Goal: Task Accomplishment & Management: Manage account settings

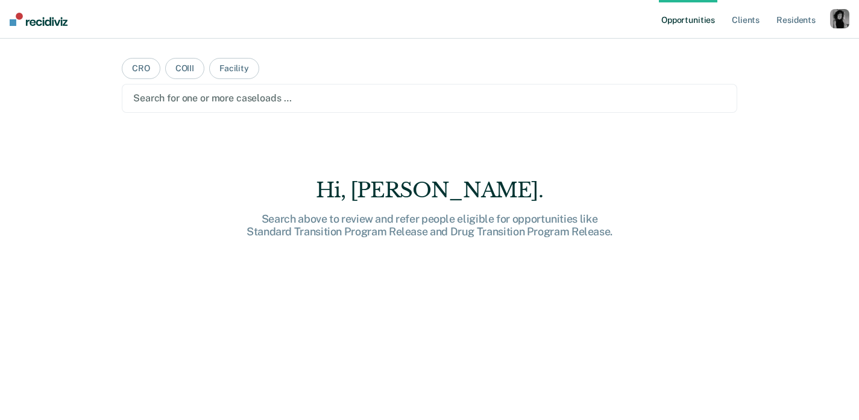
click at [838, 10] on div "button" at bounding box center [839, 18] width 19 height 19
click at [759, 47] on link "Profile" at bounding box center [791, 49] width 97 height 10
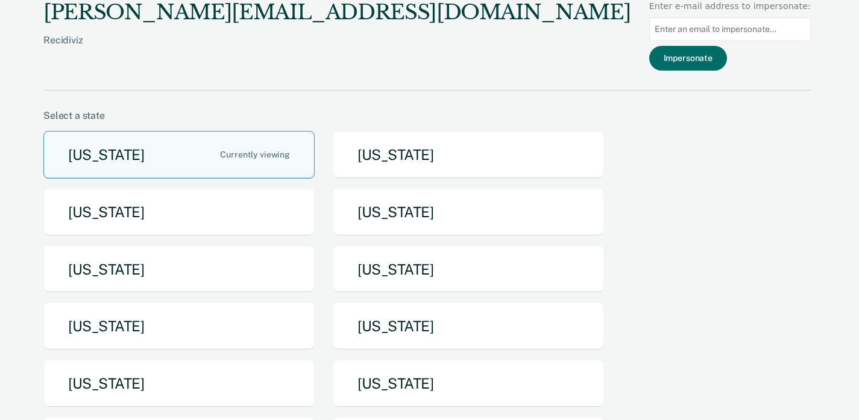
scroll to position [28, 0]
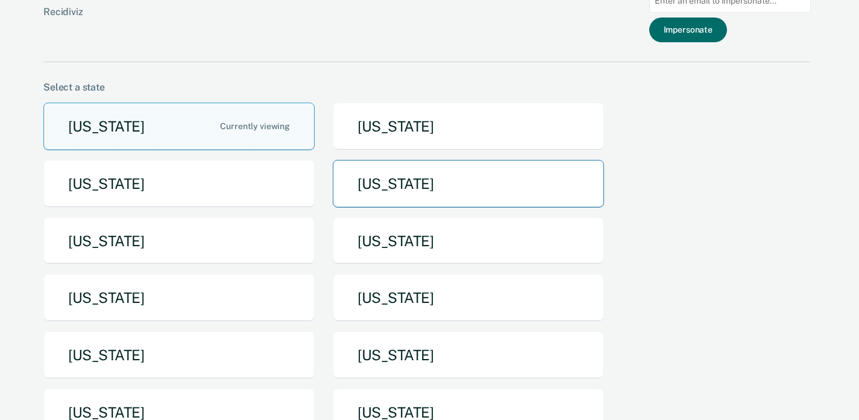
click at [408, 192] on button "[US_STATE]" at bounding box center [468, 184] width 271 height 48
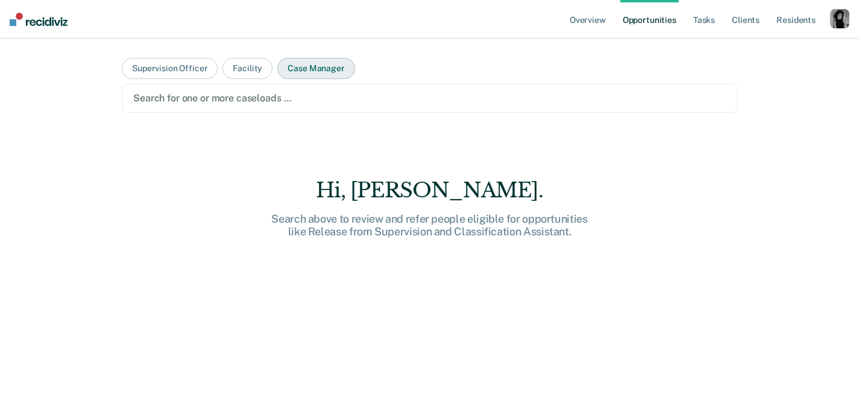
click at [313, 72] on button "Case Manager" at bounding box center [315, 68] width 77 height 21
click at [308, 92] on div at bounding box center [429, 98] width 593 height 14
click at [286, 73] on button "Case Manager" at bounding box center [315, 68] width 77 height 21
click at [239, 72] on button "Facility" at bounding box center [248, 68] width 50 height 21
click at [239, 103] on div at bounding box center [429, 98] width 593 height 14
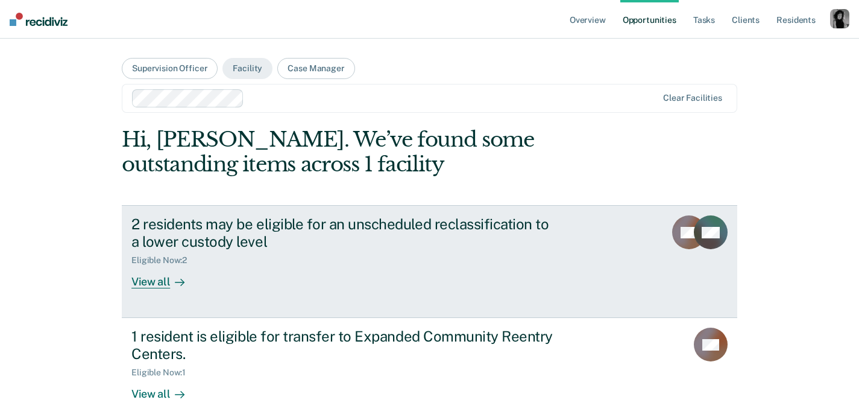
click at [213, 265] on div "Eligible Now : 2" at bounding box center [342, 257] width 423 height 15
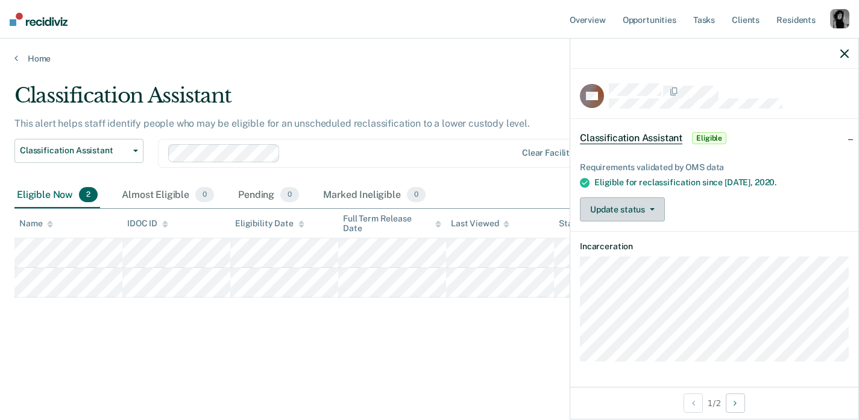
click at [601, 207] on button "Update status" at bounding box center [622, 209] width 85 height 24
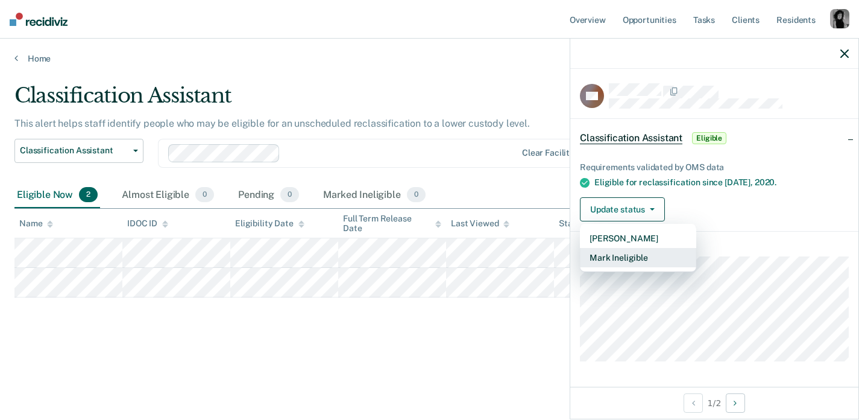
click at [598, 252] on button "Mark Ineligible" at bounding box center [638, 257] width 116 height 19
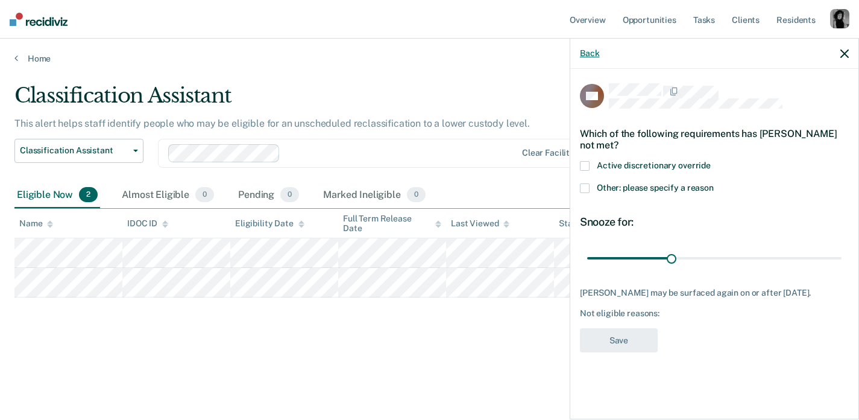
click at [594, 49] on button "Back" at bounding box center [589, 53] width 19 height 10
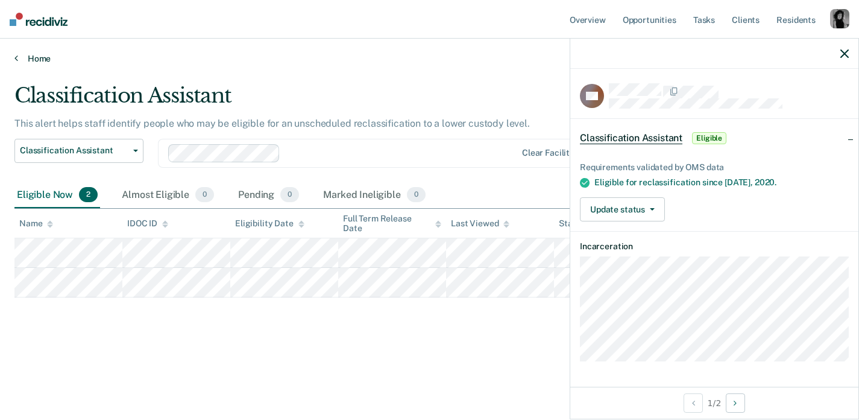
click at [30, 59] on link "Home" at bounding box center [429, 58] width 830 height 11
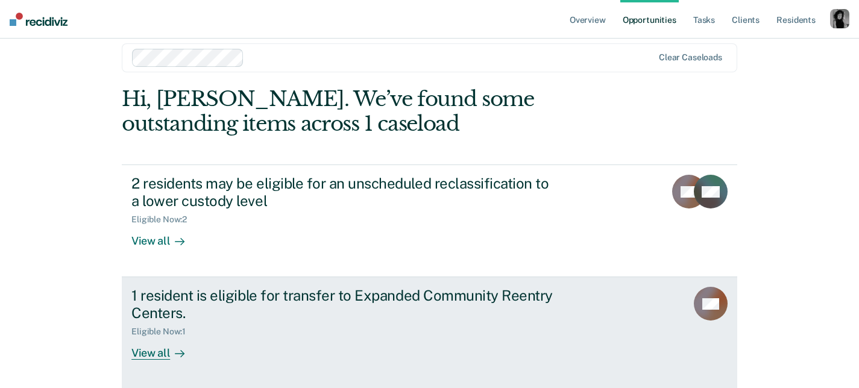
scroll to position [31, 0]
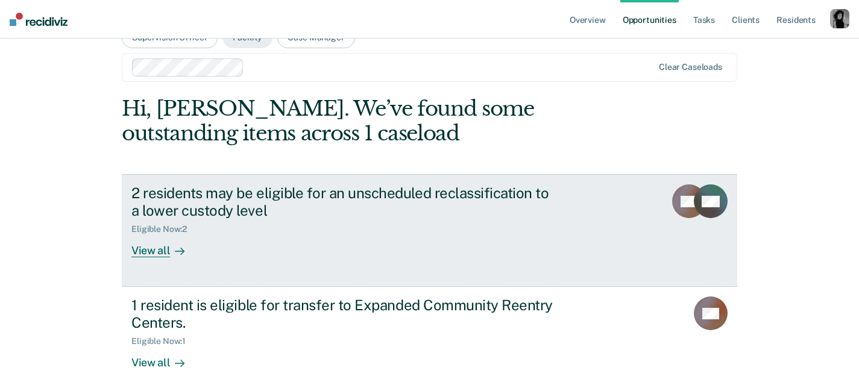
click at [153, 207] on div "2 residents may be eligible for an unscheduled reclassification to a lower cust…" at bounding box center [342, 202] width 423 height 35
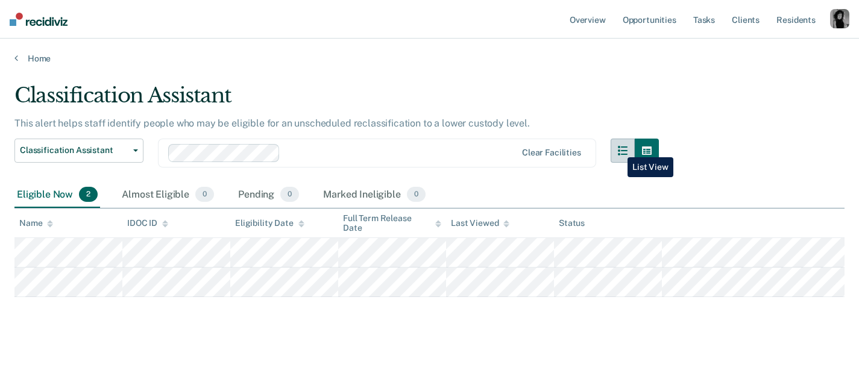
click at [619, 148] on icon "button" at bounding box center [623, 151] width 10 height 10
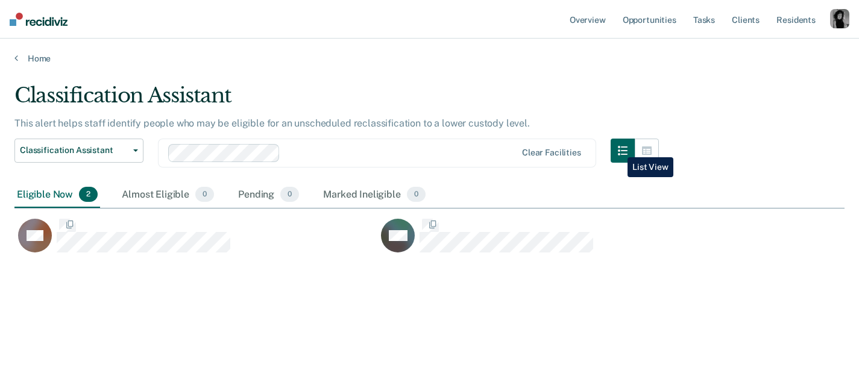
scroll to position [215, 830]
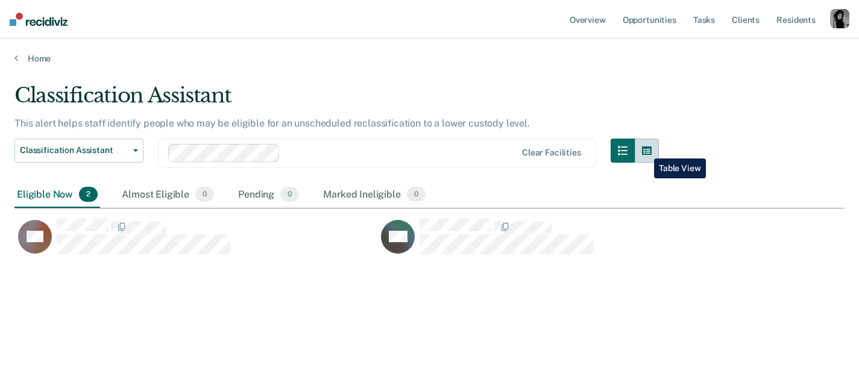
click at [645, 150] on icon "button" at bounding box center [647, 151] width 10 height 8
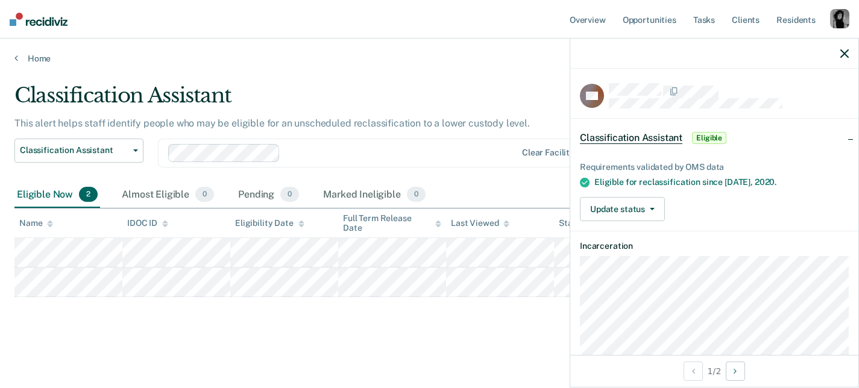
scroll to position [29, 0]
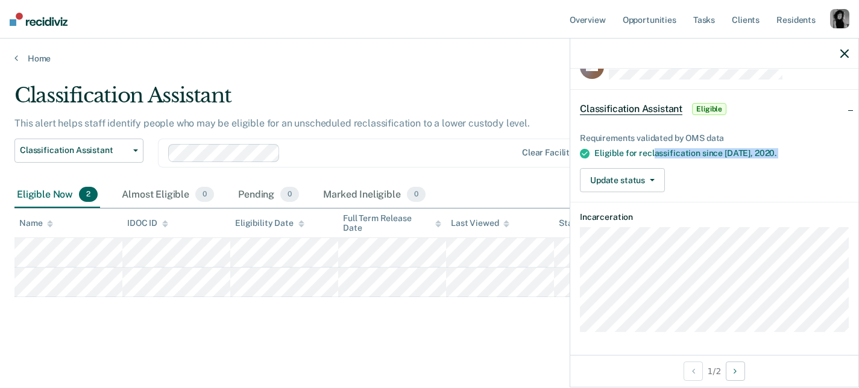
drag, startPoint x: 655, startPoint y: 152, endPoint x: 759, endPoint y: 158, distance: 103.9
click at [759, 158] on div "Requirements validated by OMS data Eligible for reclassification since [DATE]. …" at bounding box center [714, 158] width 288 height 88
click at [766, 154] on span "2020." at bounding box center [766, 153] width 22 height 10
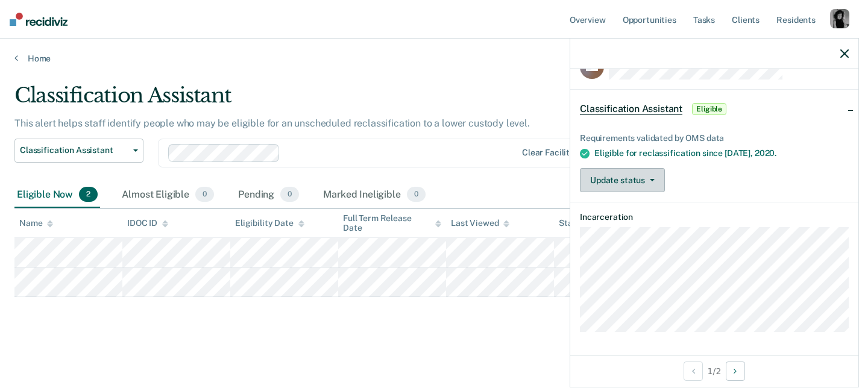
click at [651, 179] on icon "button" at bounding box center [652, 180] width 5 height 2
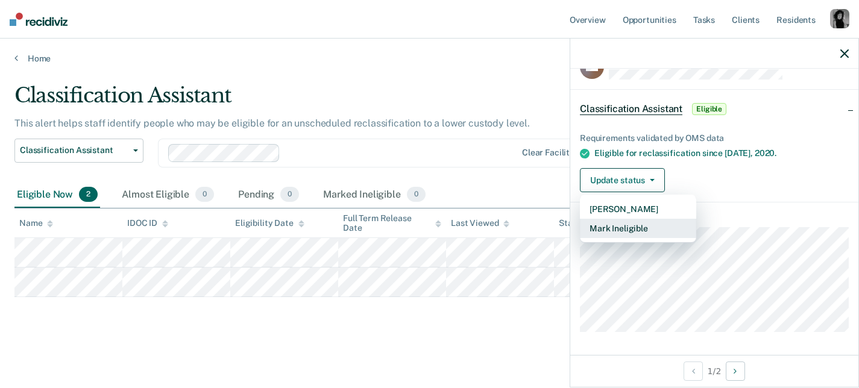
click at [640, 220] on button "Mark Ineligible" at bounding box center [638, 228] width 116 height 19
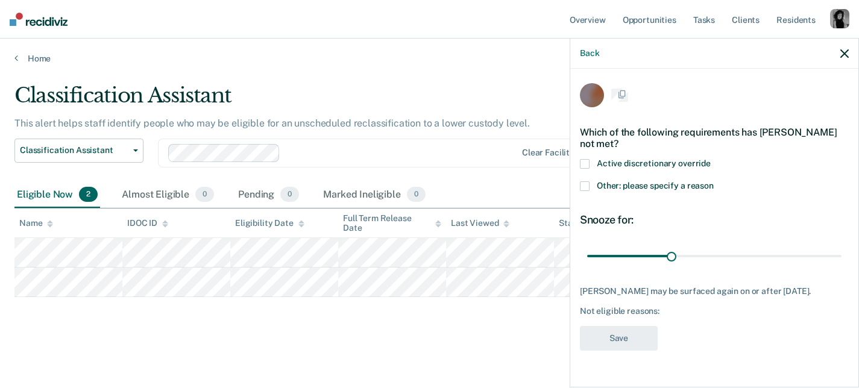
scroll to position [0, 0]
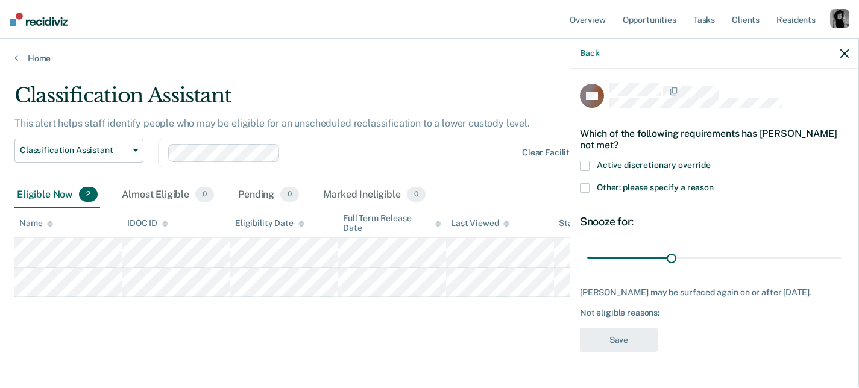
click at [611, 160] on span "Active discretionary override" at bounding box center [654, 165] width 114 height 10
click at [612, 160] on span "Active discretionary override" at bounding box center [654, 165] width 114 height 10
click at [608, 183] on span "Other: please specify a reason" at bounding box center [655, 188] width 117 height 10
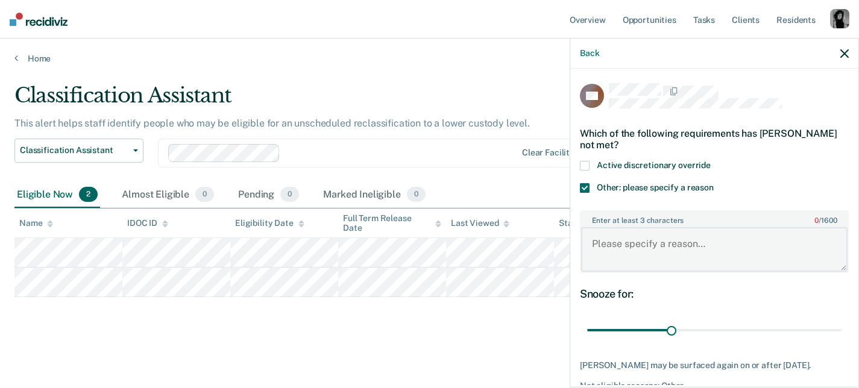
click at [602, 227] on textarea "Enter at least 3 characters 0 / 1600" at bounding box center [714, 249] width 267 height 45
drag, startPoint x: 672, startPoint y: 322, endPoint x: 848, endPoint y: 318, distance: 176.1
click at [842, 320] on input "range" at bounding box center [714, 330] width 254 height 21
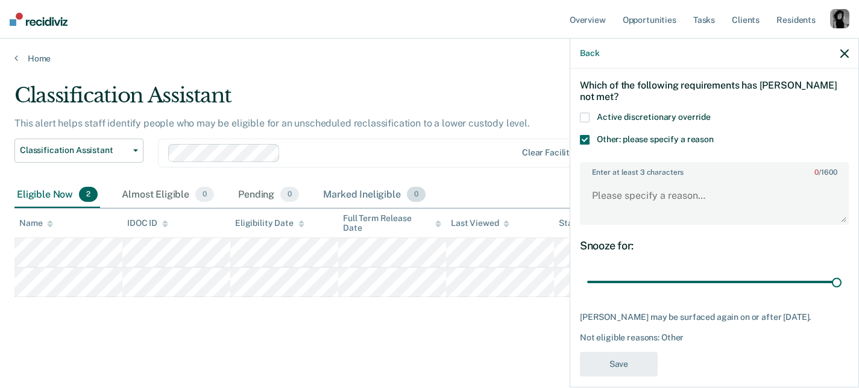
click at [368, 188] on div "Marked Ineligible 0" at bounding box center [374, 195] width 107 height 27
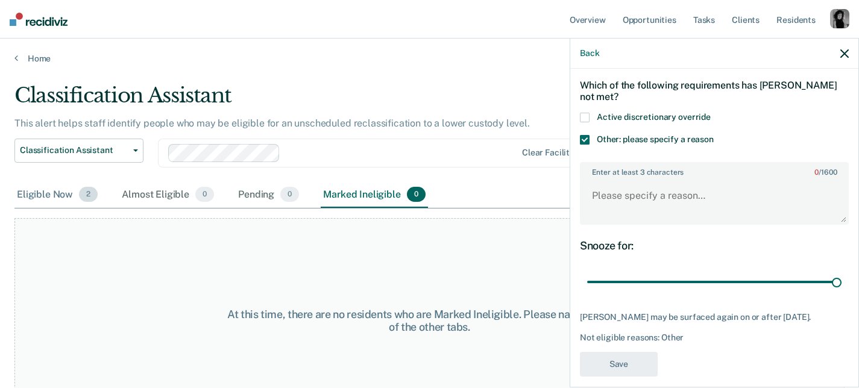
click at [44, 198] on div "Eligible Now 2" at bounding box center [57, 195] width 86 height 27
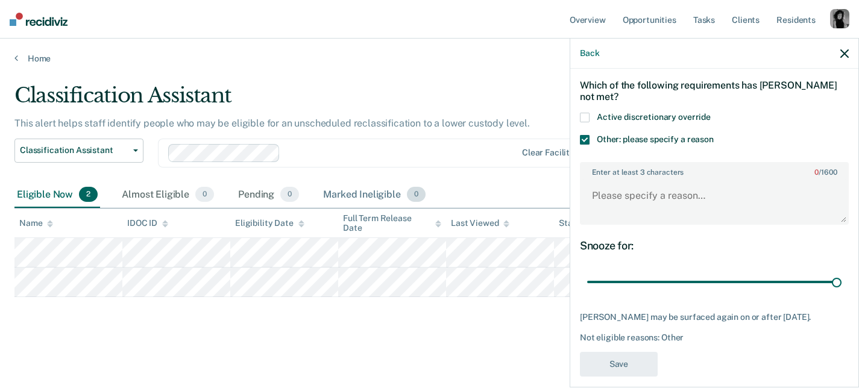
click at [347, 201] on div "Marked Ineligible 0" at bounding box center [374, 195] width 107 height 27
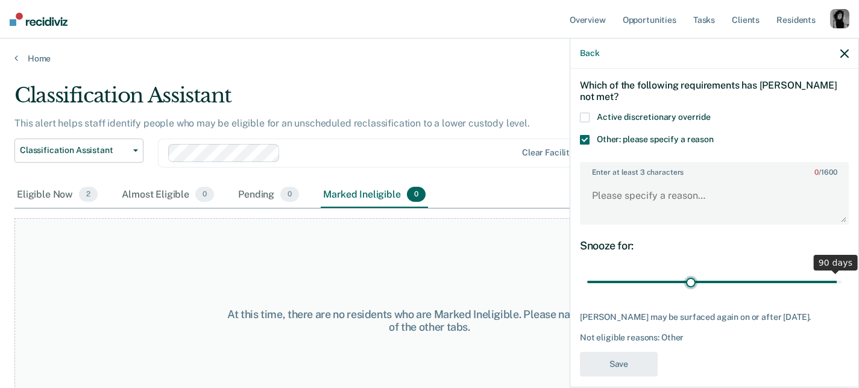
type input "37"
click at [692, 272] on input "range" at bounding box center [714, 282] width 254 height 21
click at [852, 57] on div "Back" at bounding box center [714, 54] width 288 height 30
click at [847, 54] on icon "button" at bounding box center [845, 53] width 8 height 8
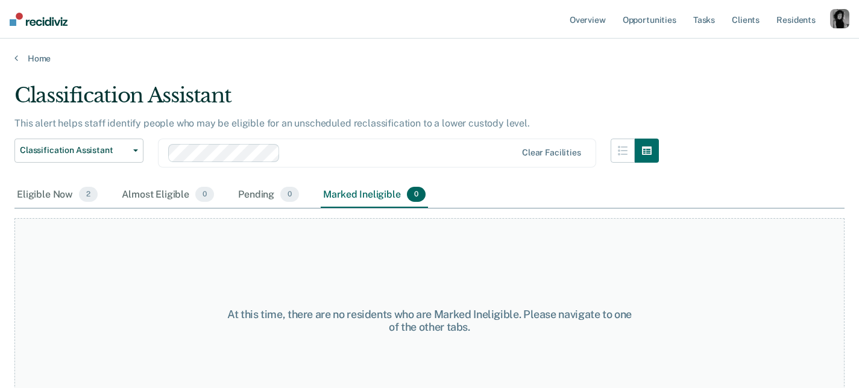
scroll to position [29, 0]
click at [51, 203] on div "Eligible Now 2" at bounding box center [57, 195] width 86 height 27
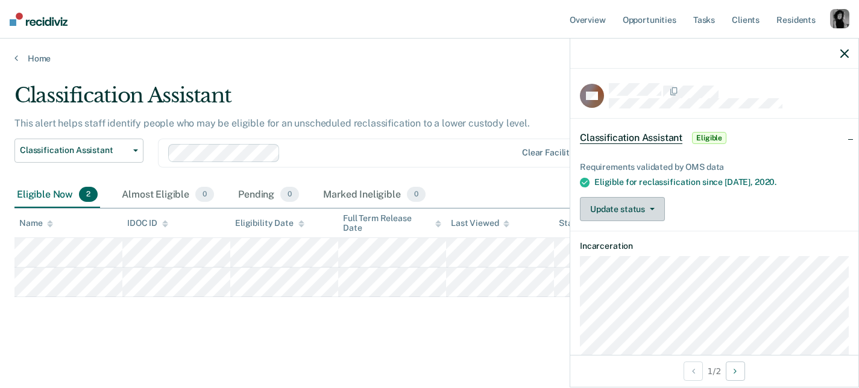
click at [626, 211] on button "Update status" at bounding box center [622, 209] width 85 height 24
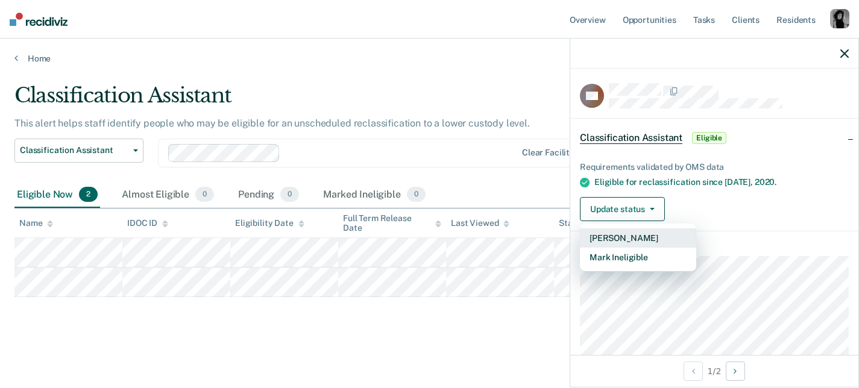
click at [614, 238] on button "[PERSON_NAME]" at bounding box center [638, 238] width 116 height 19
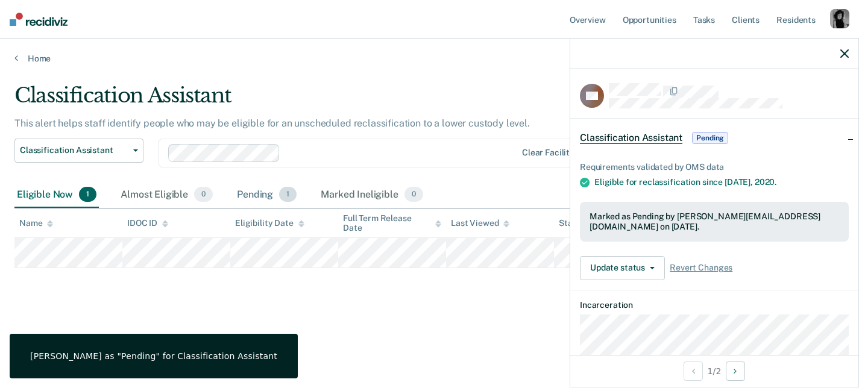
click at [237, 196] on div "Pending 1" at bounding box center [267, 195] width 65 height 27
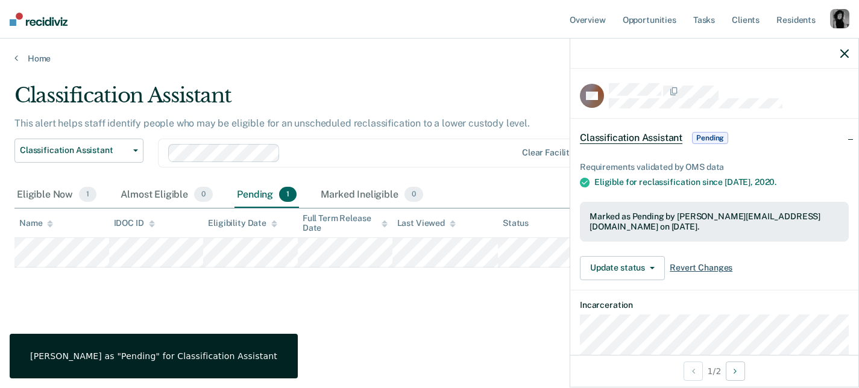
click at [697, 270] on span "Revert Changes" at bounding box center [701, 268] width 63 height 10
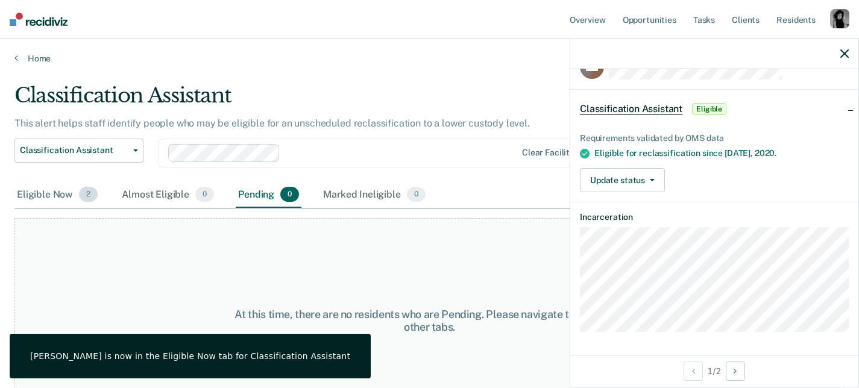
click at [52, 204] on div "Eligible Now 2" at bounding box center [57, 195] width 86 height 27
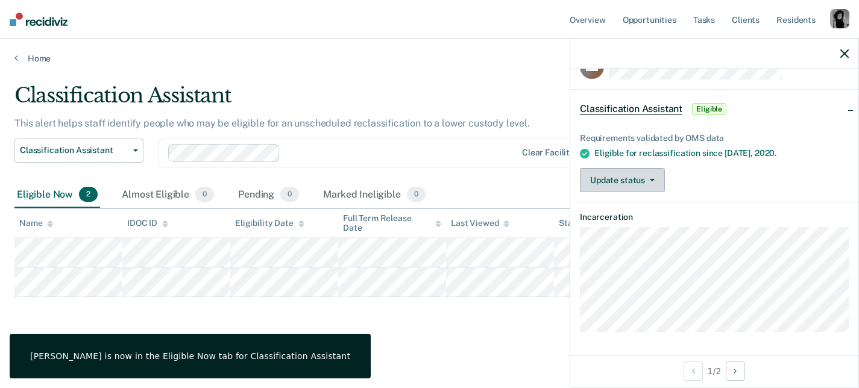
click at [646, 175] on button "Update status" at bounding box center [622, 180] width 85 height 24
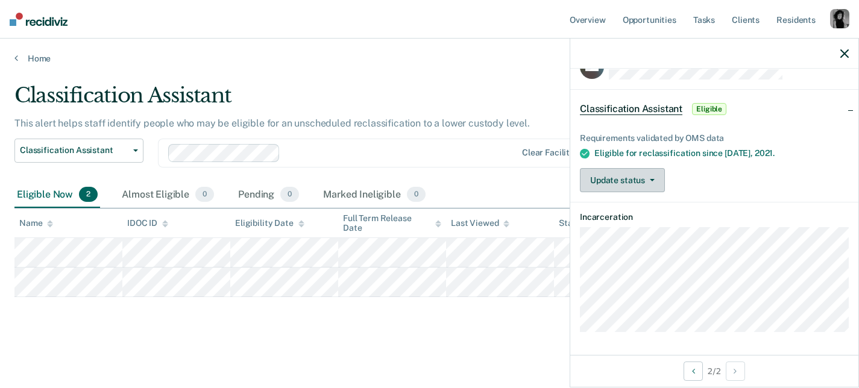
click at [634, 180] on button "Update status" at bounding box center [622, 180] width 85 height 24
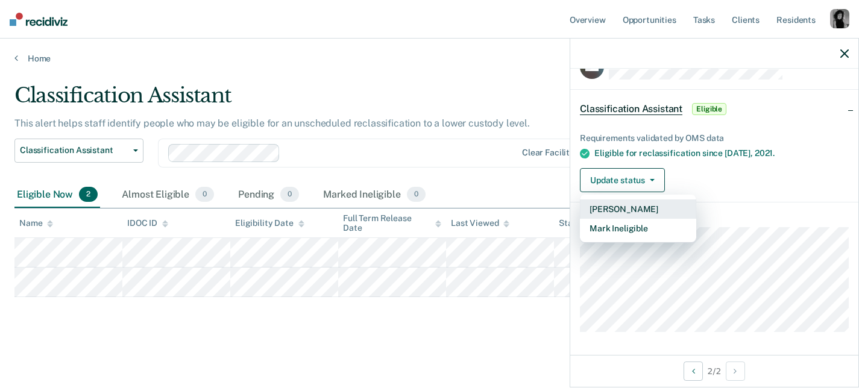
click at [624, 215] on button "[PERSON_NAME]" at bounding box center [638, 209] width 116 height 19
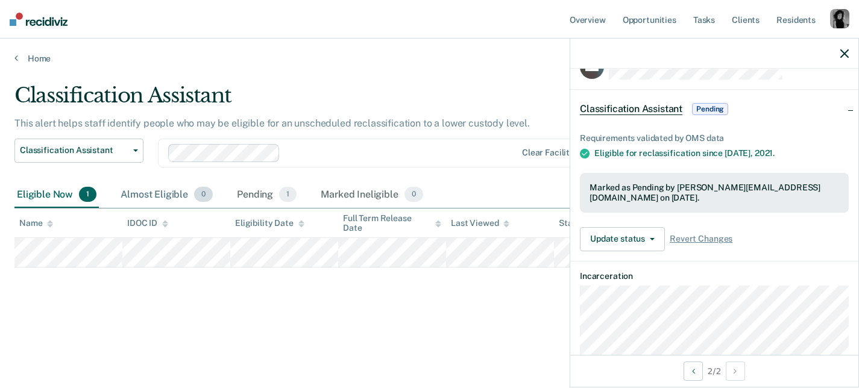
click at [145, 202] on div "Almost Eligible 0" at bounding box center [166, 195] width 97 height 27
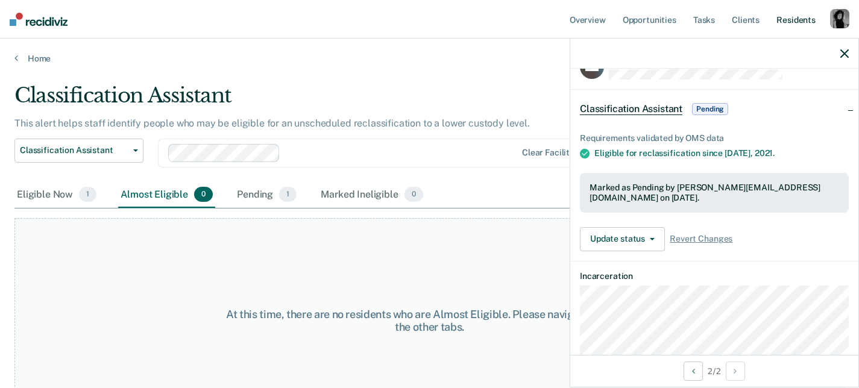
click at [786, 20] on link "Resident s" at bounding box center [796, 19] width 44 height 39
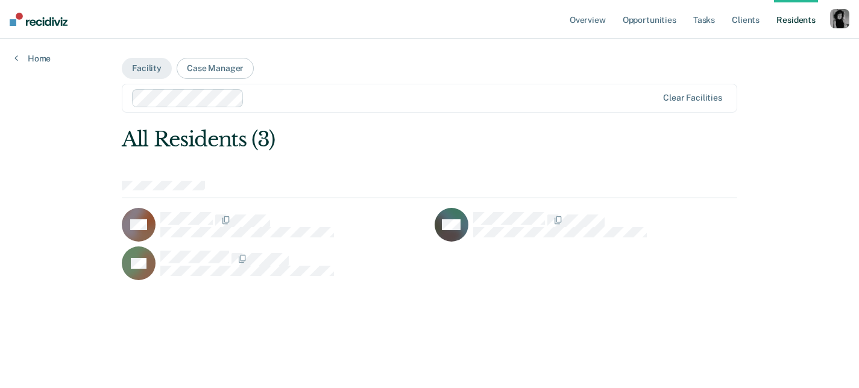
click at [793, 24] on link "Resident s" at bounding box center [796, 19] width 44 height 39
click at [792, 19] on link "Resident s" at bounding box center [796, 19] width 44 height 39
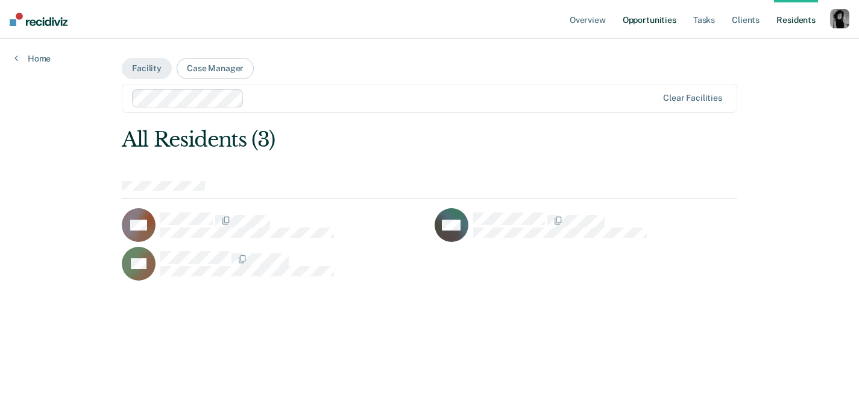
click at [631, 16] on link "Opportunities" at bounding box center [650, 19] width 58 height 39
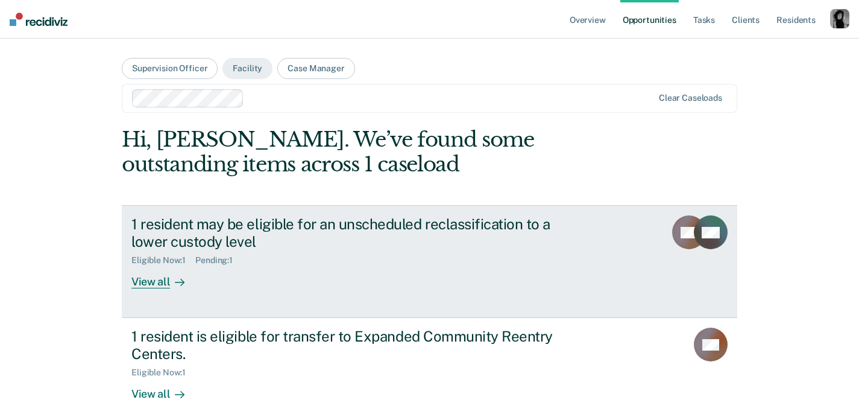
click at [379, 236] on div "1 resident may be eligible for an unscheduled reclassification to a lower custo…" at bounding box center [342, 232] width 423 height 35
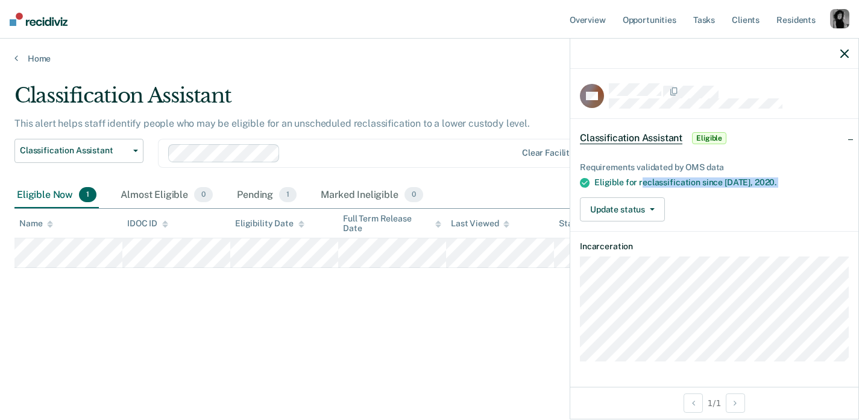
drag, startPoint x: 640, startPoint y: 180, endPoint x: 789, endPoint y: 190, distance: 148.7
click at [789, 190] on div "Requirements validated by OMS data Eligible for reclassification since [DATE]. …" at bounding box center [714, 187] width 288 height 88
click at [680, 180] on div "Eligible for reclassification since [DATE]." at bounding box center [722, 182] width 254 height 10
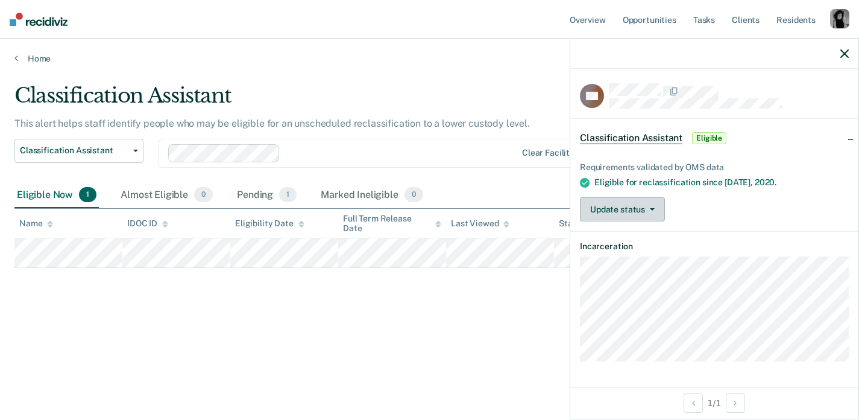
click at [653, 208] on icon "button" at bounding box center [652, 209] width 5 height 2
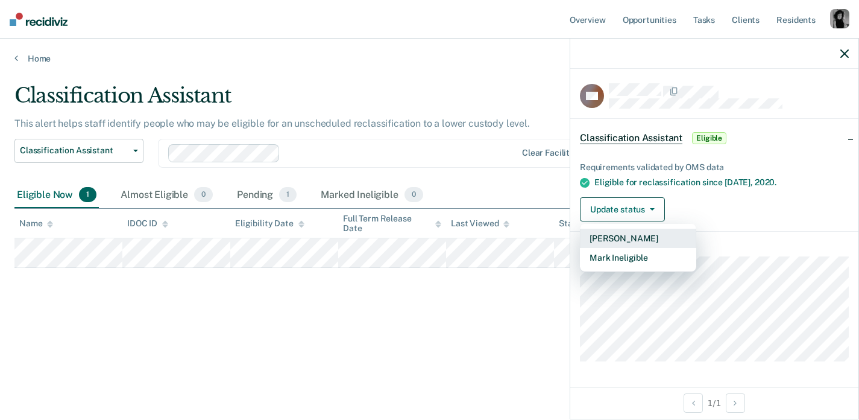
click at [652, 234] on button "[PERSON_NAME]" at bounding box center [638, 238] width 116 height 19
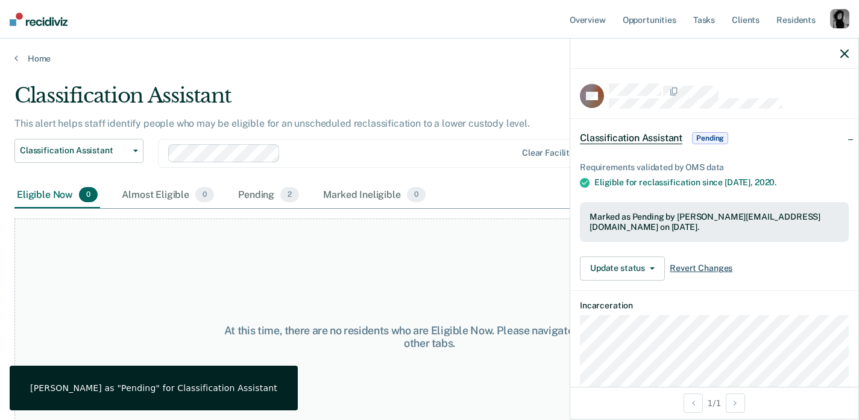
click at [713, 268] on span "Revert Changes" at bounding box center [701, 268] width 63 height 10
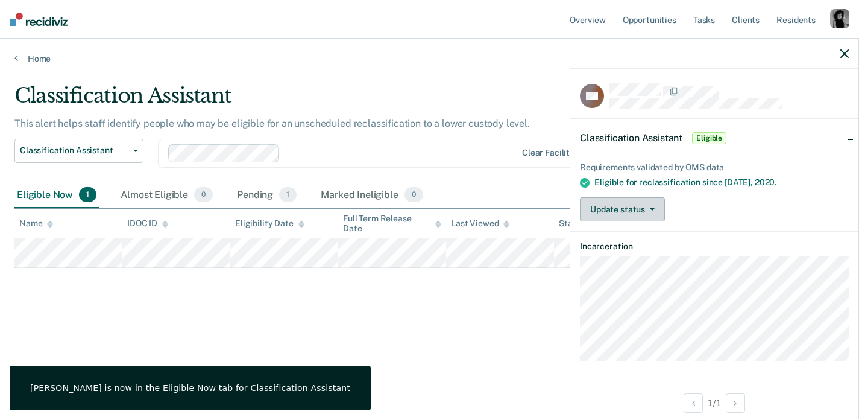
click at [608, 207] on button "Update status" at bounding box center [622, 209] width 85 height 24
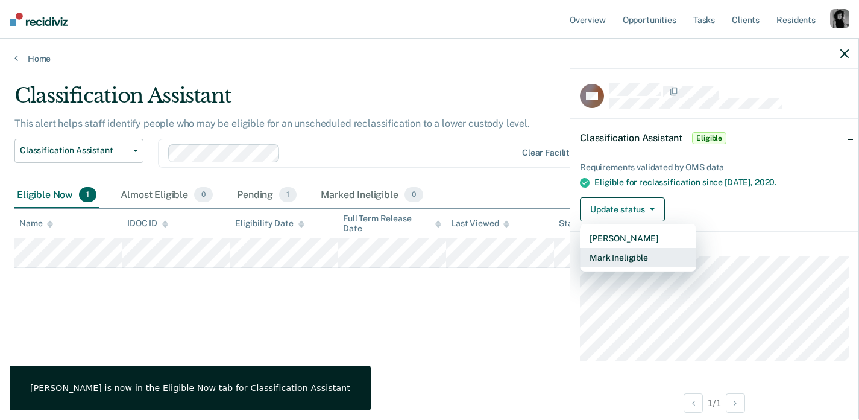
click at [604, 257] on button "Mark Ineligible" at bounding box center [638, 257] width 116 height 19
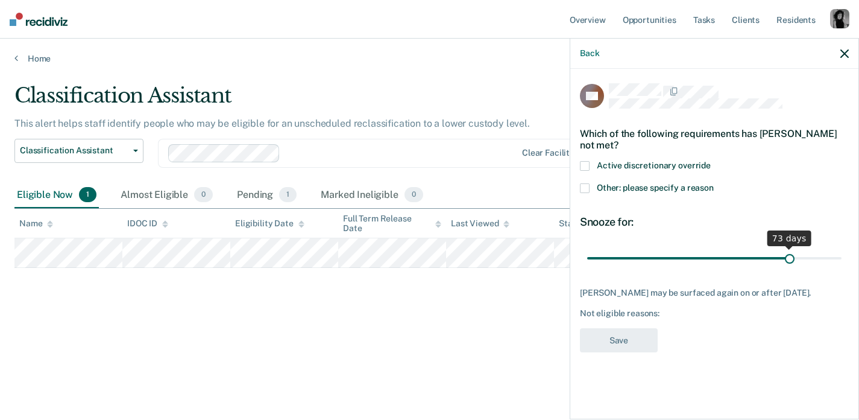
drag, startPoint x: 670, startPoint y: 244, endPoint x: 789, endPoint y: 247, distance: 118.8
type input "73"
click at [789, 247] on input "range" at bounding box center [714, 257] width 254 height 21
click at [844, 52] on icon "button" at bounding box center [845, 53] width 8 height 8
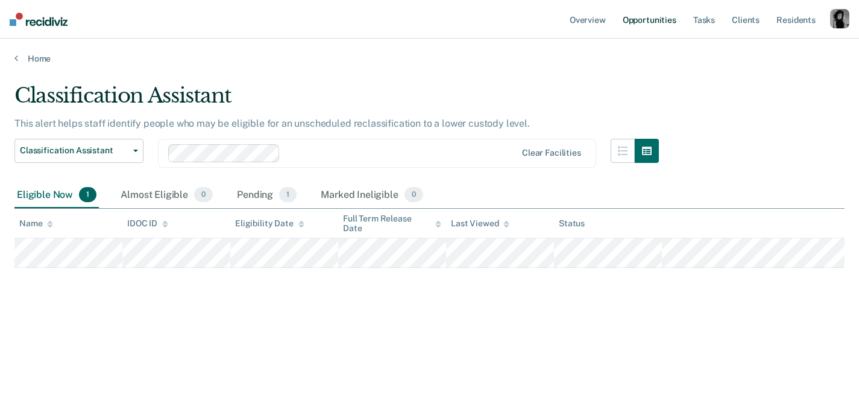
click at [643, 30] on link "Opportunities" at bounding box center [650, 19] width 58 height 39
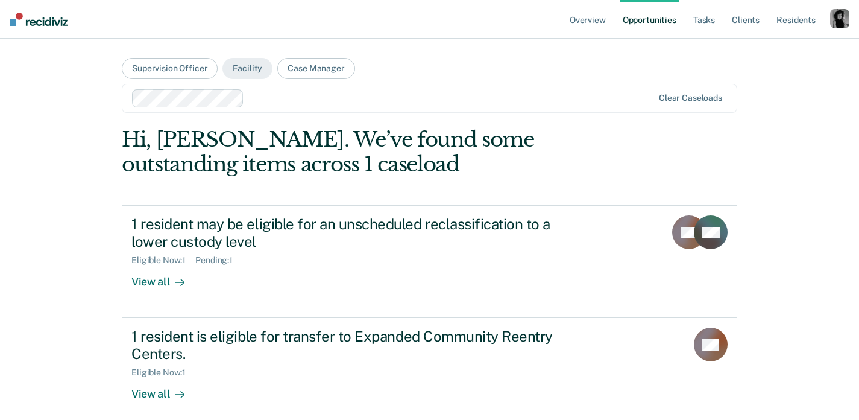
click at [841, 21] on div "button" at bounding box center [839, 18] width 19 height 19
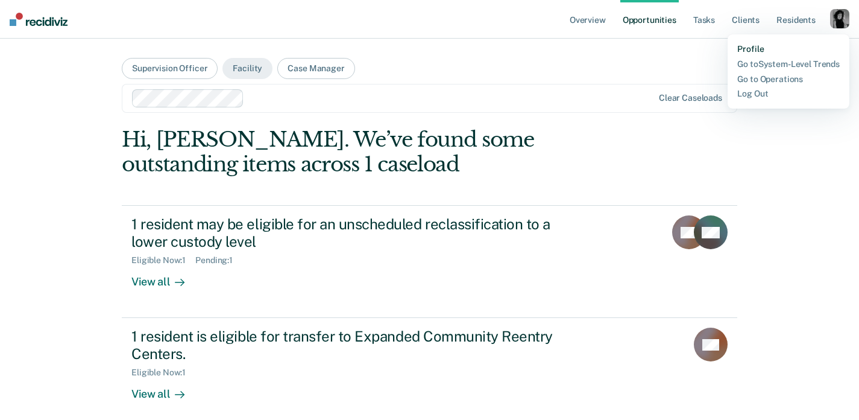
click at [761, 51] on link "Profile" at bounding box center [789, 49] width 103 height 10
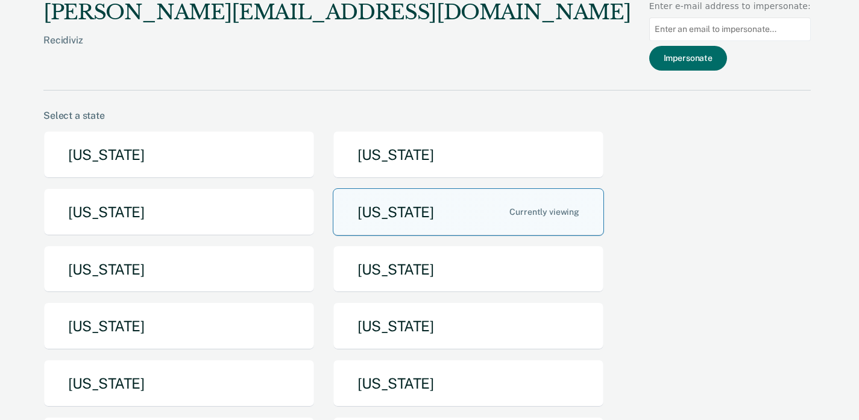
click at [402, 212] on button "[US_STATE]" at bounding box center [468, 212] width 271 height 48
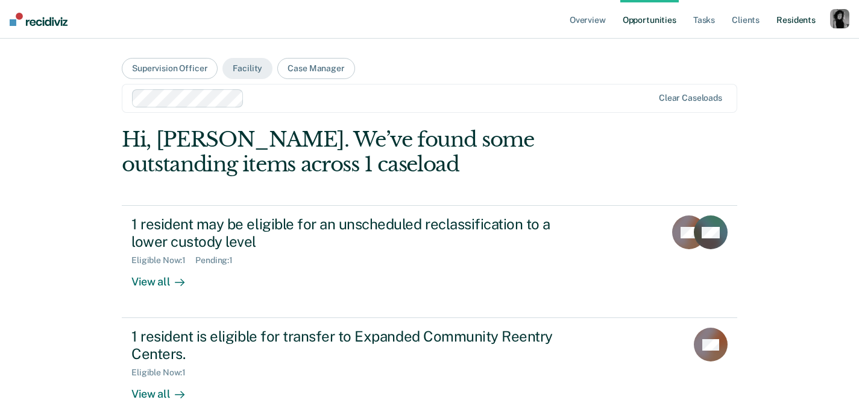
click at [795, 19] on link "Resident s" at bounding box center [796, 19] width 44 height 39
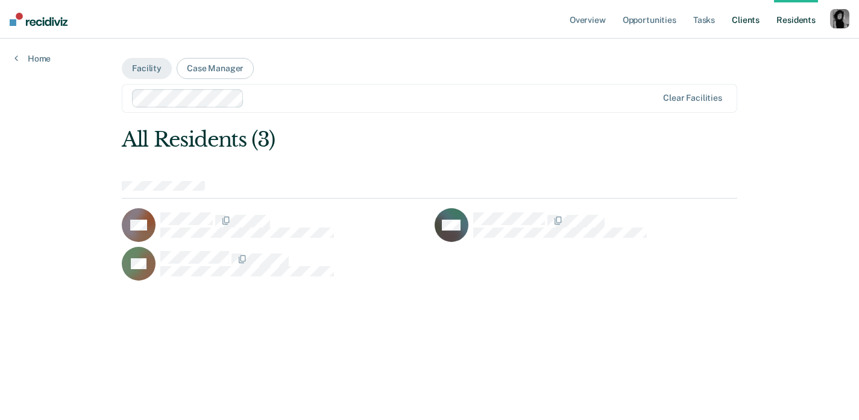
click at [749, 17] on link "Client s" at bounding box center [746, 19] width 33 height 39
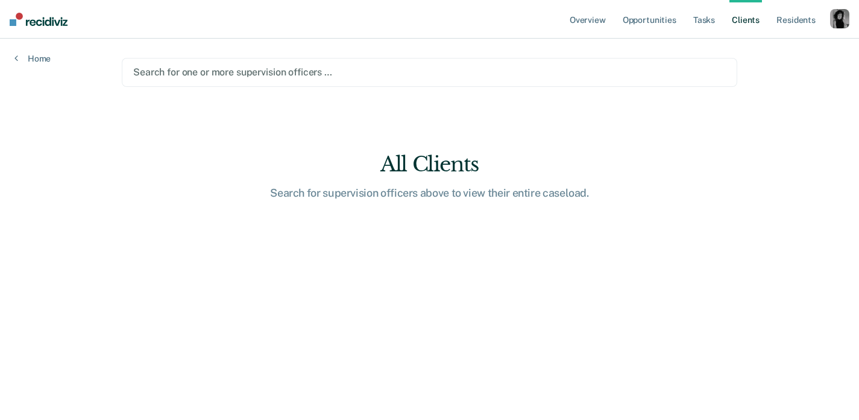
click at [245, 74] on div at bounding box center [429, 72] width 593 height 14
click at [587, 19] on link "Overview" at bounding box center [587, 19] width 41 height 39
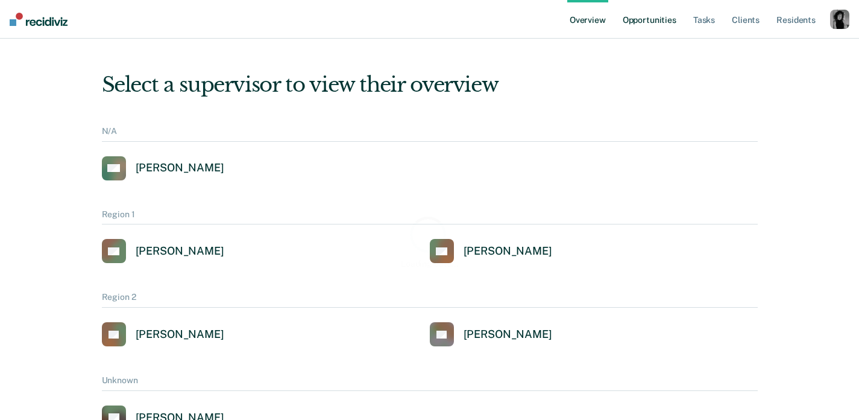
click at [646, 22] on link "Opportunities" at bounding box center [650, 19] width 58 height 39
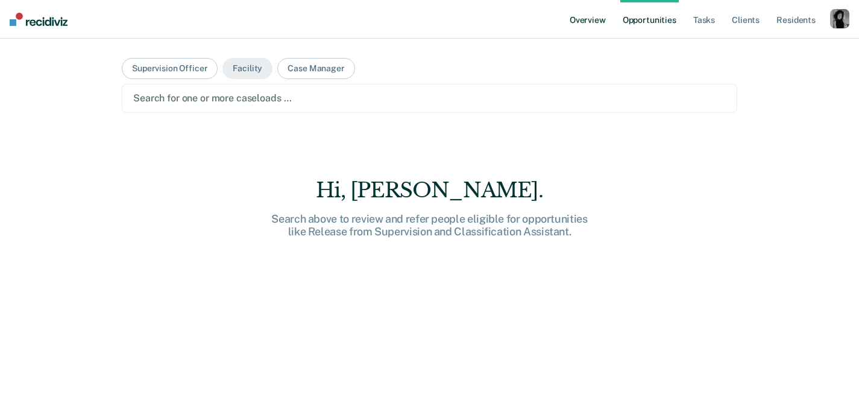
click at [586, 24] on link "Overview" at bounding box center [587, 19] width 41 height 39
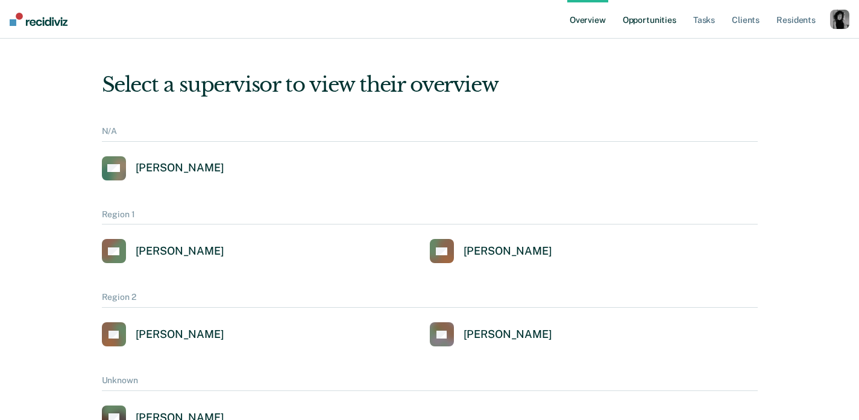
click at [643, 14] on link "Opportunities" at bounding box center [650, 19] width 58 height 39
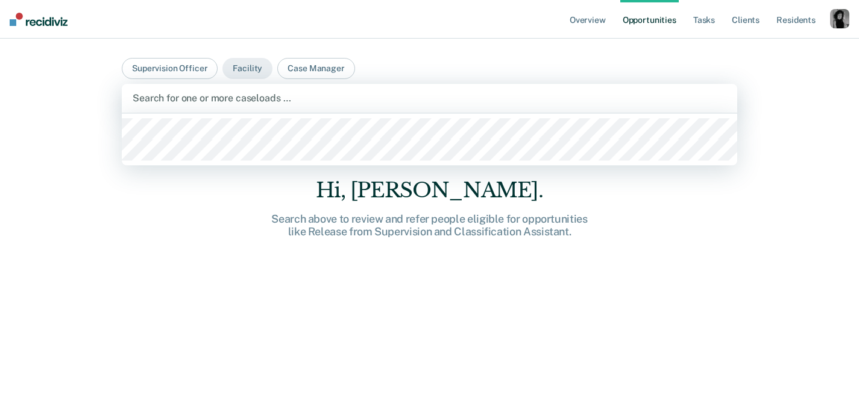
click at [239, 101] on div at bounding box center [430, 98] width 594 height 14
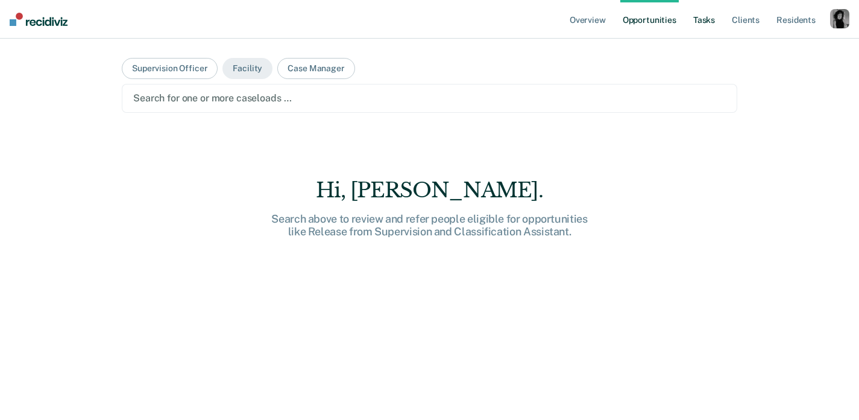
click at [709, 24] on link "Tasks" at bounding box center [704, 19] width 27 height 39
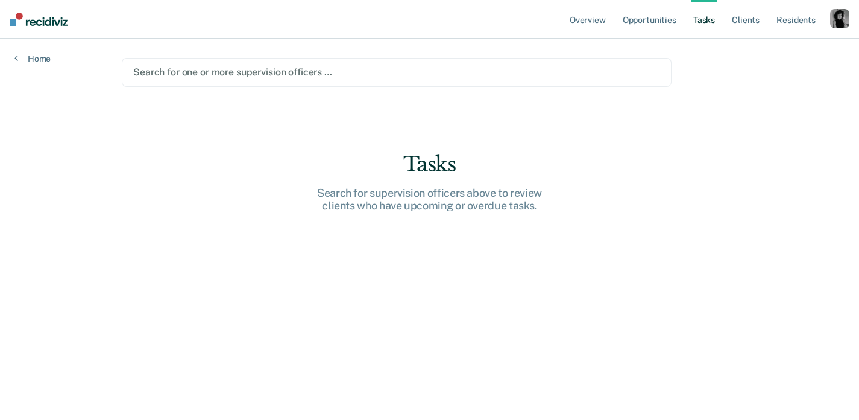
click at [581, 72] on div at bounding box center [396, 72] width 527 height 14
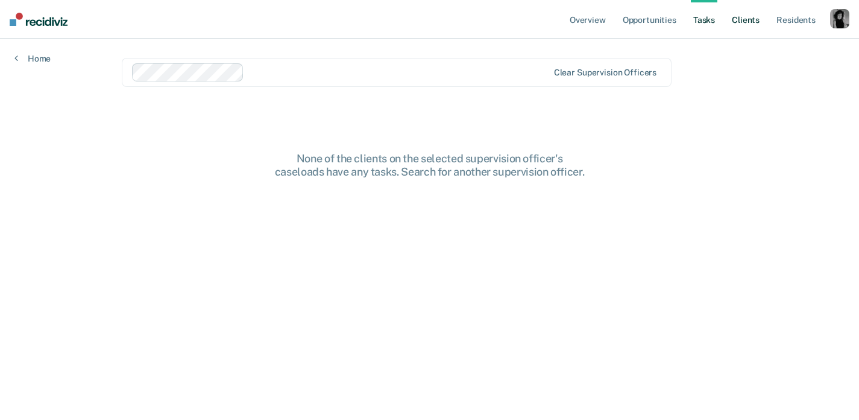
click at [745, 15] on link "Client s" at bounding box center [746, 19] width 33 height 39
